Goal: Task Accomplishment & Management: Complete application form

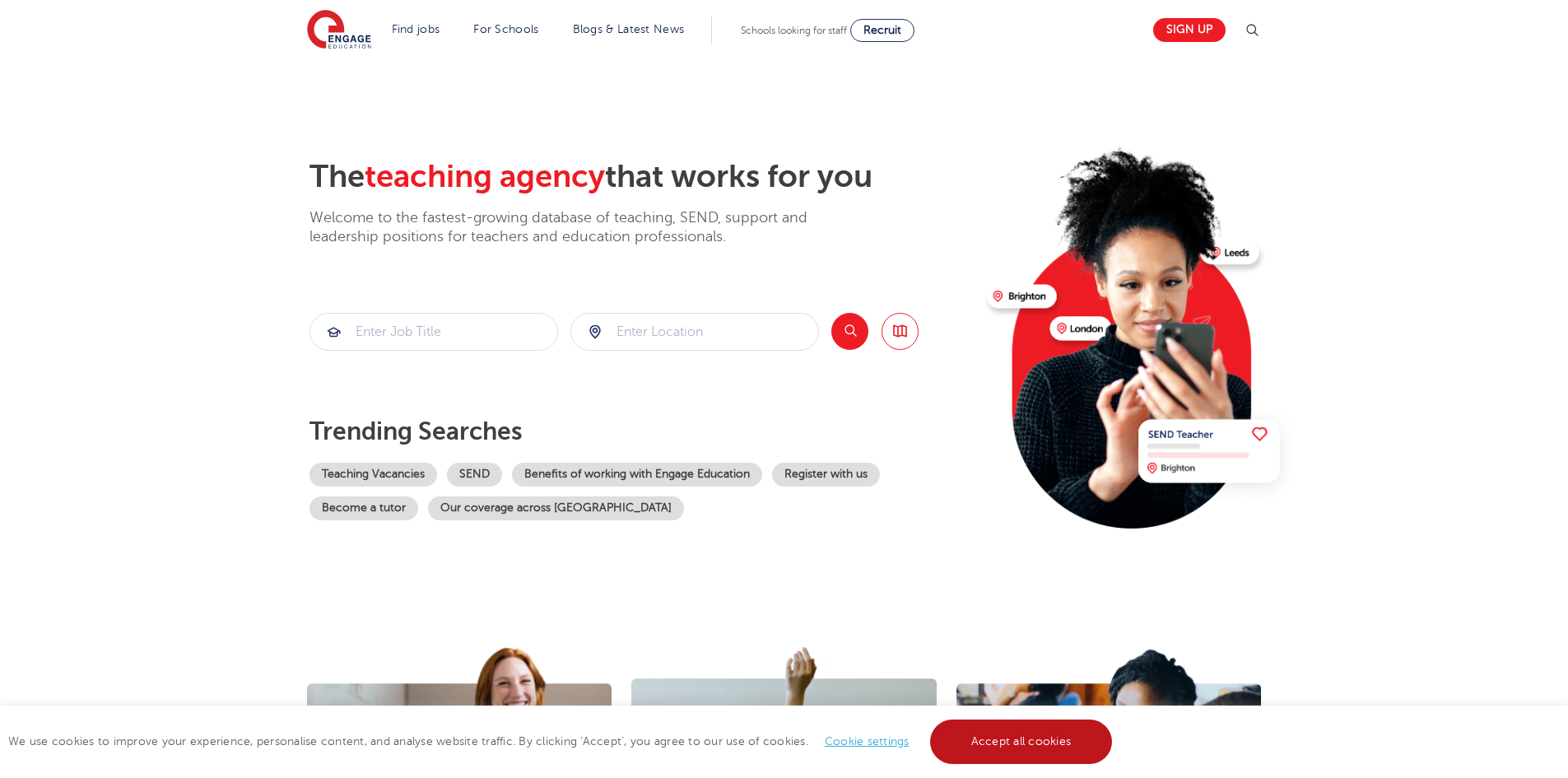
click at [972, 737] on link "Accept all cookies" at bounding box center [1021, 741] width 182 height 44
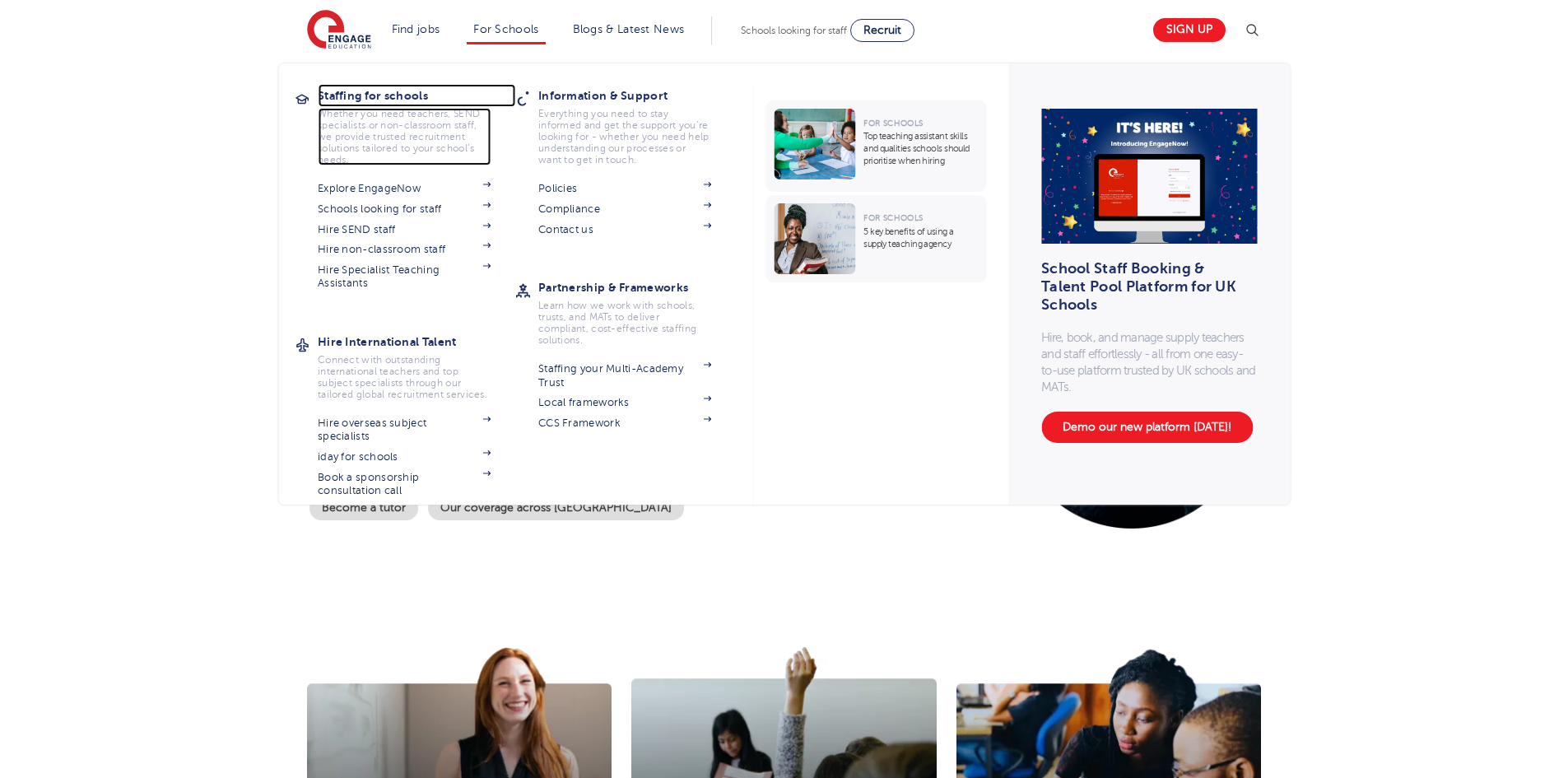
click at [403, 99] on h3 "Staffing for schools" at bounding box center [416, 95] width 197 height 23
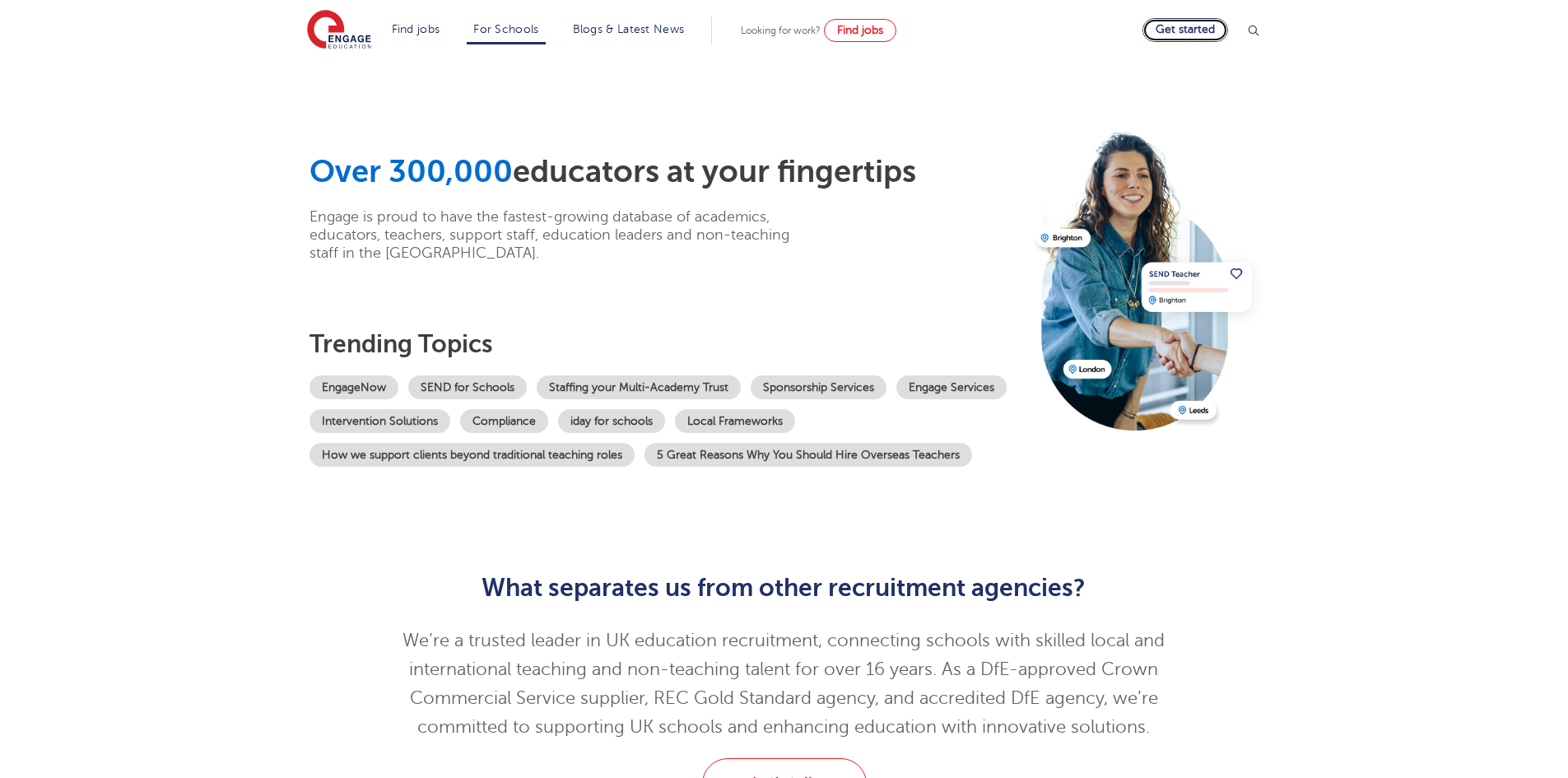
click at [1212, 31] on link "Get started" at bounding box center [1185, 29] width 85 height 23
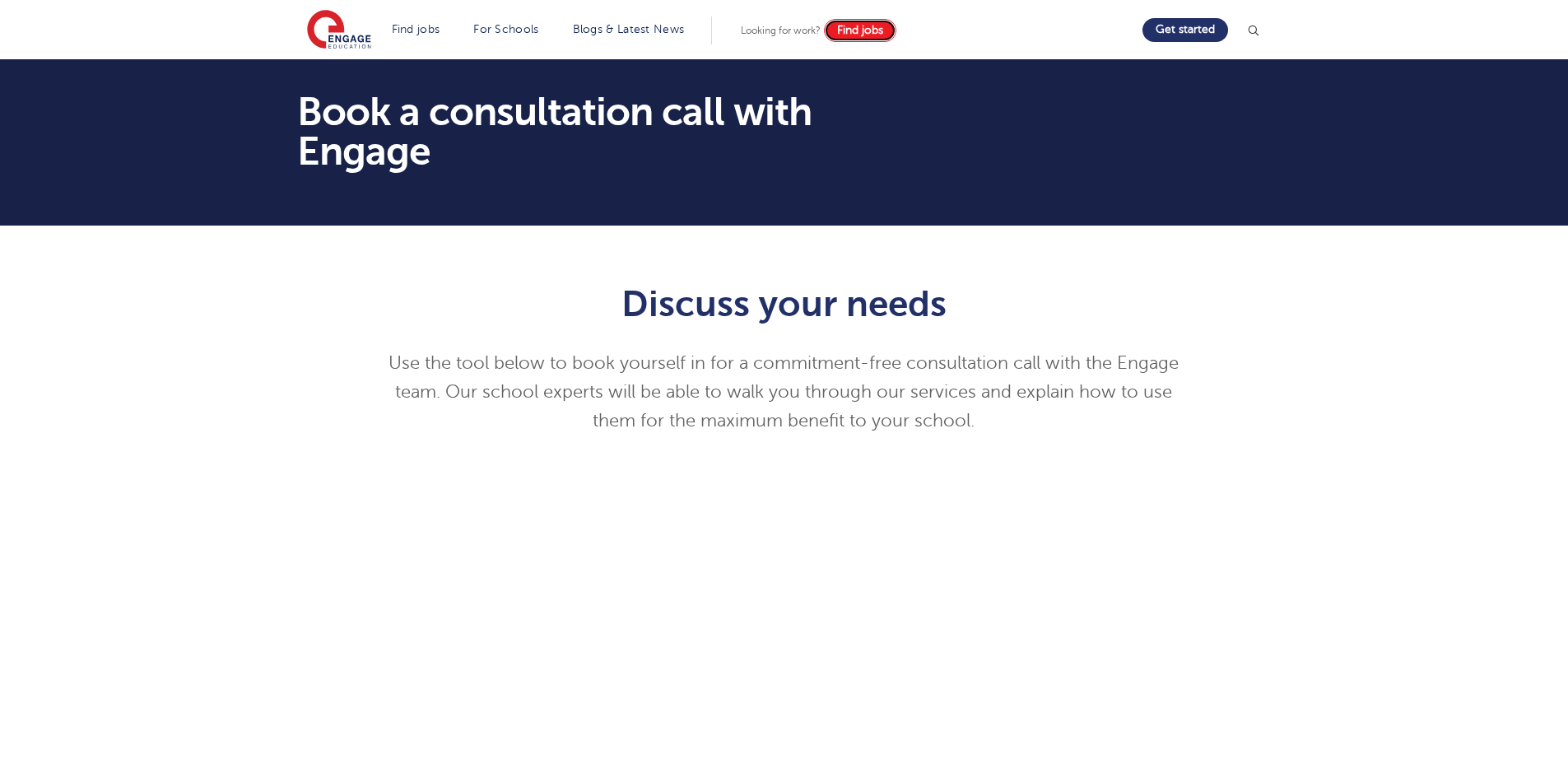
click at [849, 31] on span "Find jobs" at bounding box center [860, 29] width 46 height 12
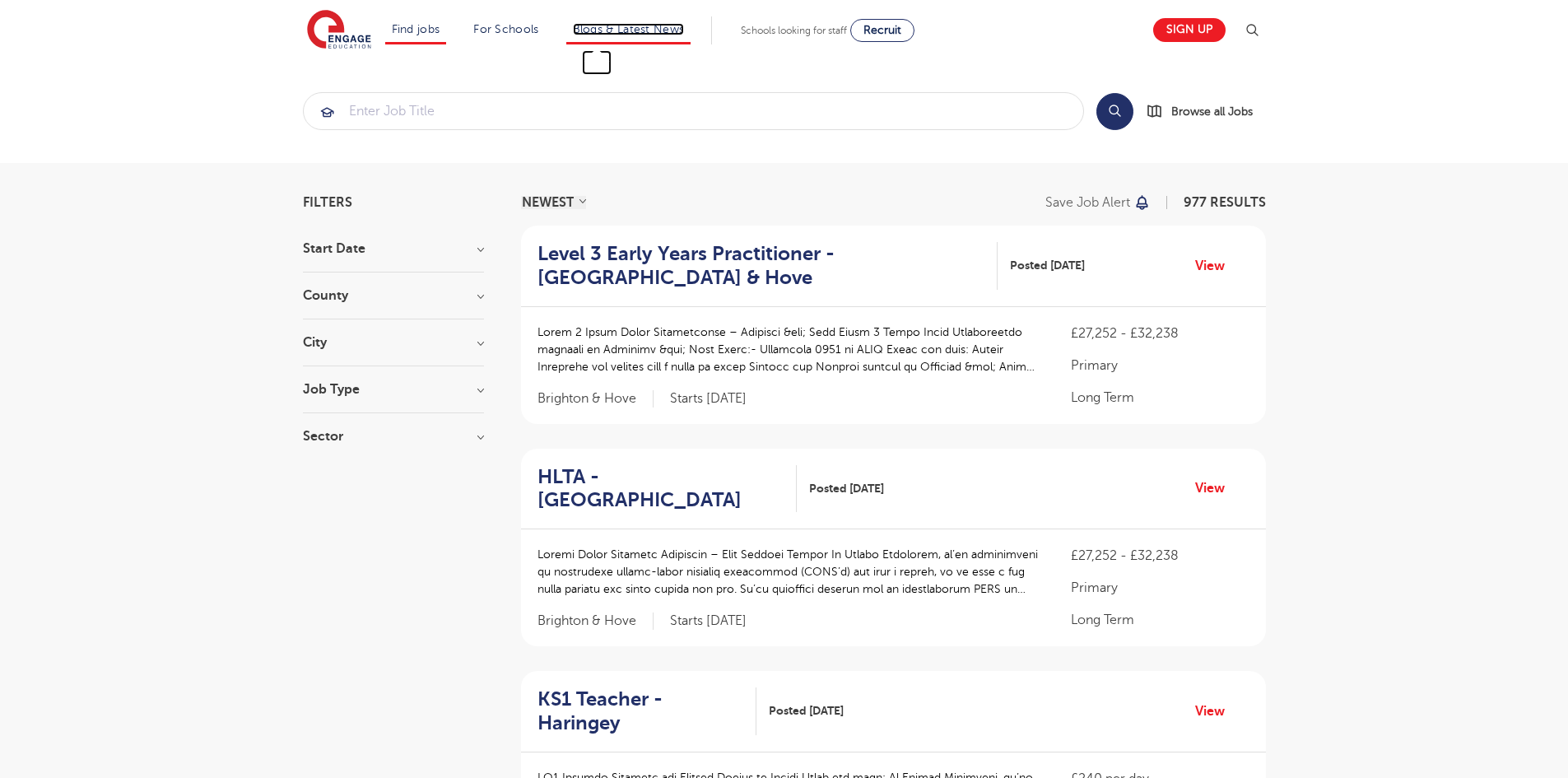
click at [656, 29] on link "Blogs & Latest News" at bounding box center [629, 29] width 112 height 12
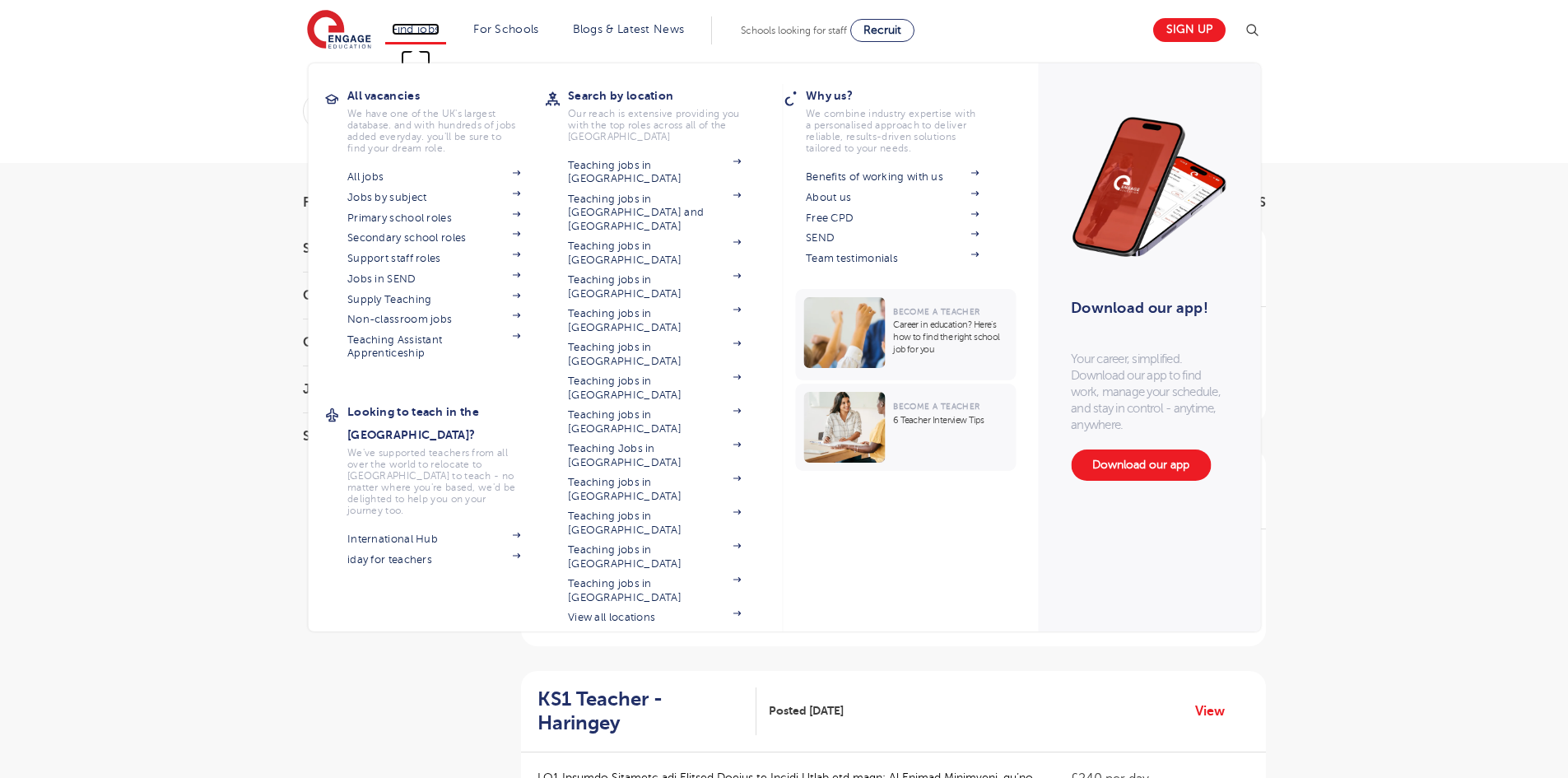
click at [416, 29] on link "Find jobs" at bounding box center [416, 29] width 49 height 12
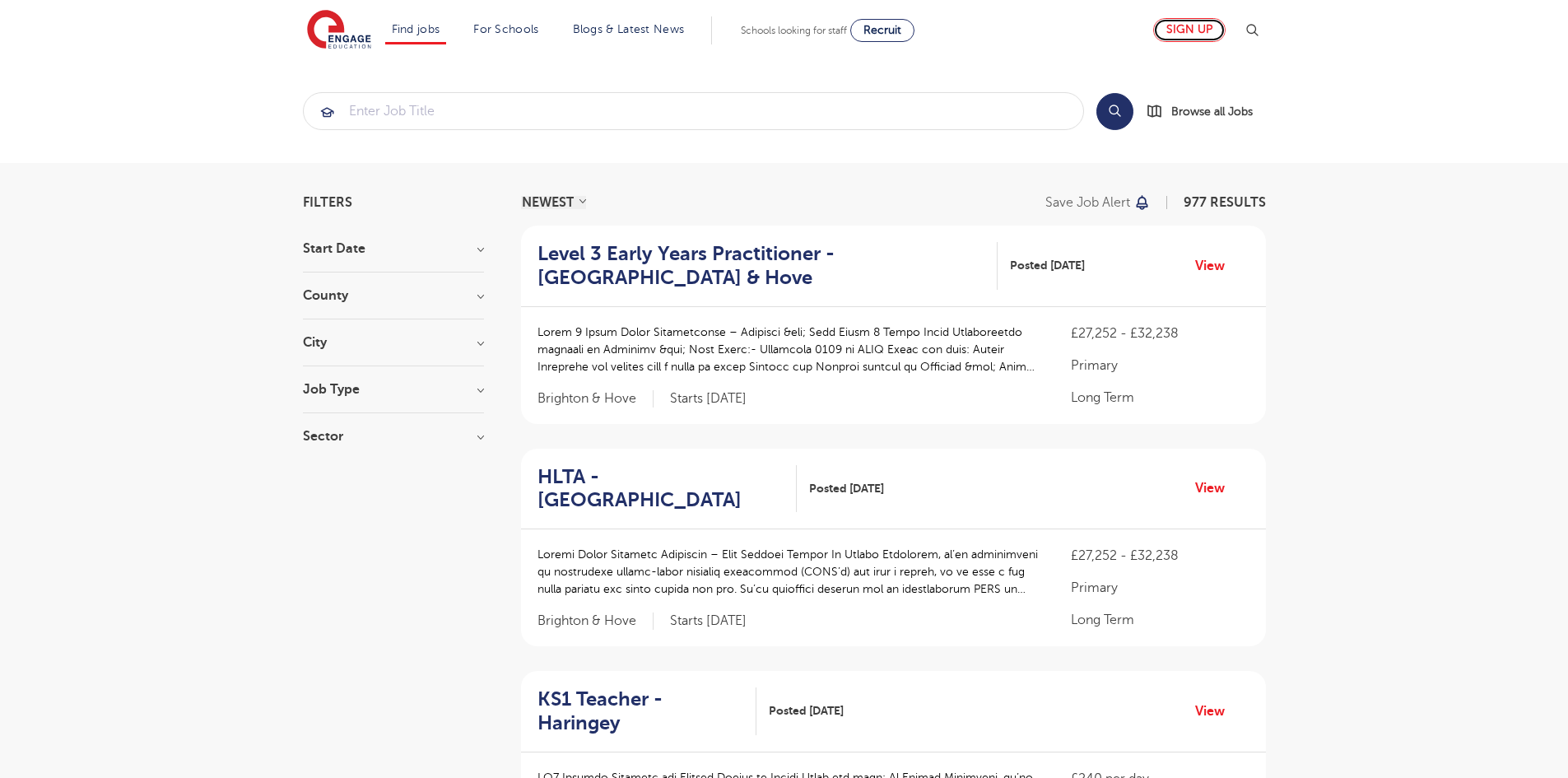
click at [1204, 32] on link "Sign up" at bounding box center [1188, 29] width 72 height 23
